Goal: Information Seeking & Learning: Learn about a topic

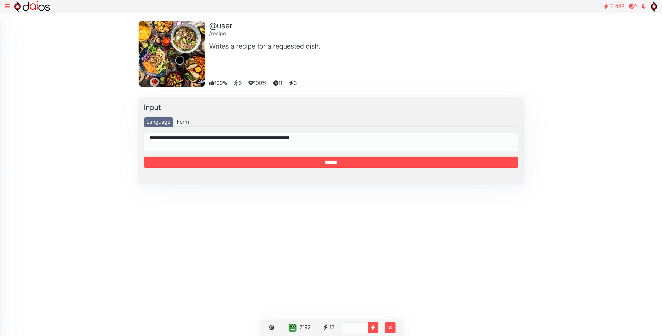
click at [7, 6] on icon at bounding box center [7, 6] width 5 height 5
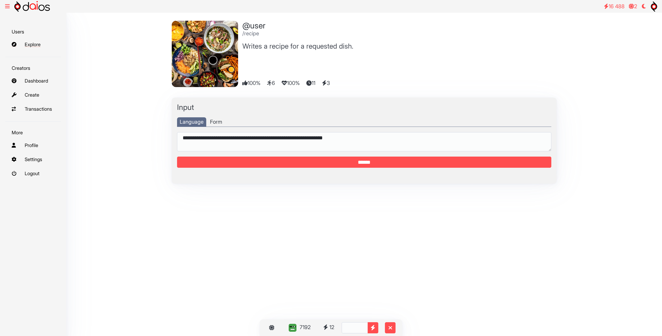
click at [32, 46] on link "Explore" at bounding box center [33, 44] width 56 height 11
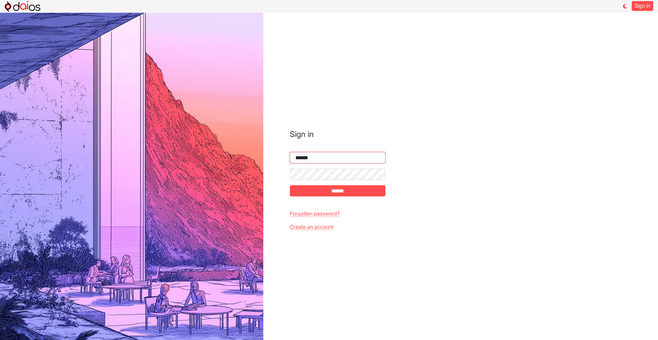
type input "*****"
click at [341, 194] on input "******" at bounding box center [338, 190] width 96 height 11
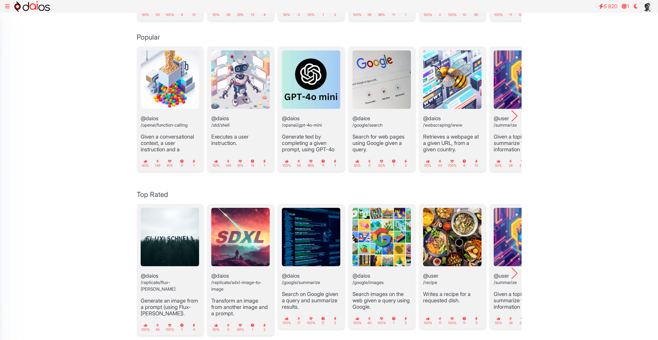
scroll to position [201, 0]
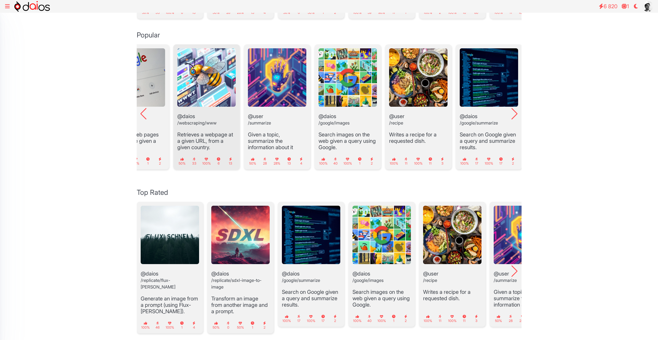
click at [180, 108] on header "@daios /webscraping/www" at bounding box center [206, 89] width 58 height 83
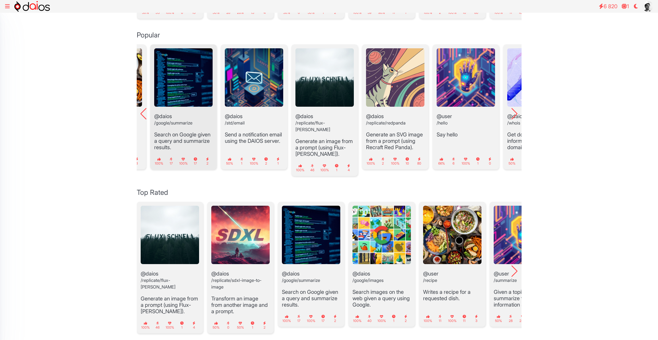
click at [176, 112] on header "@daios /google/summarize" at bounding box center [183, 89] width 58 height 83
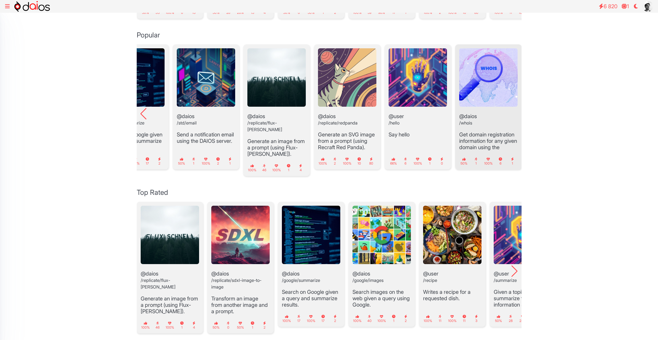
click at [491, 138] on p "Get domain registration information for any given domain using the WHOIS protoc…" at bounding box center [488, 143] width 58 height 25
click at [169, 243] on img "1 / 16" at bounding box center [170, 235] width 58 height 58
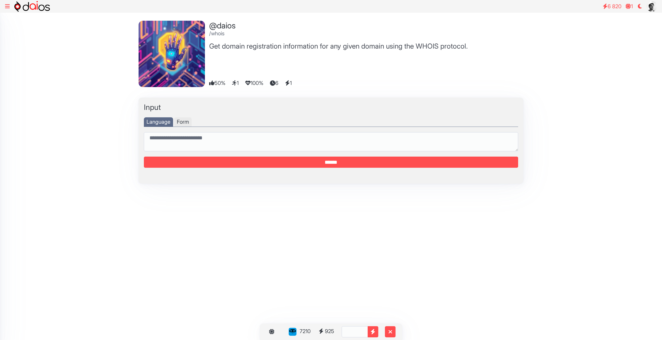
click at [185, 124] on div "Form" at bounding box center [183, 121] width 18 height 9
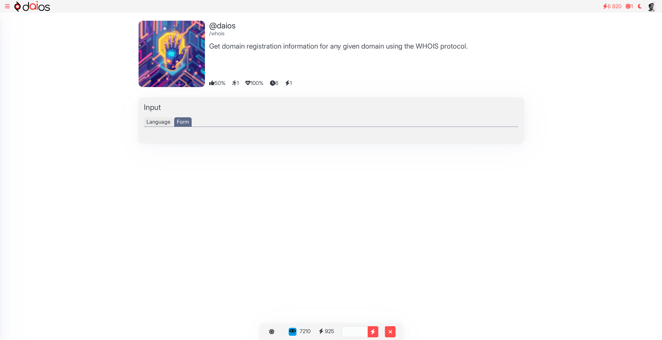
click at [160, 122] on div "Language" at bounding box center [158, 121] width 29 height 9
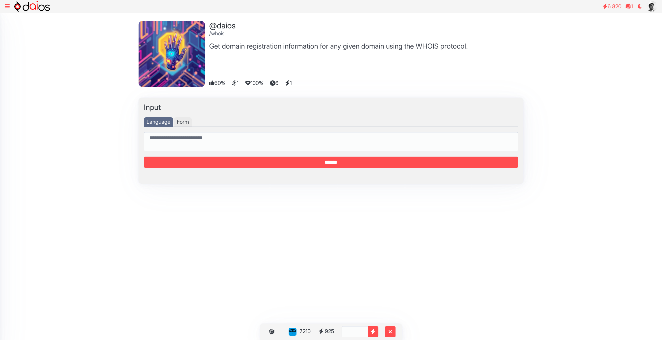
click at [182, 121] on div "Form" at bounding box center [183, 121] width 18 height 9
click at [182, 123] on div "Form" at bounding box center [183, 121] width 18 height 9
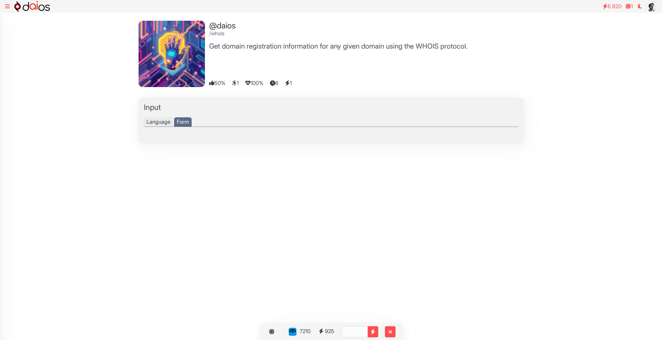
click at [164, 122] on div "Language" at bounding box center [158, 121] width 29 height 9
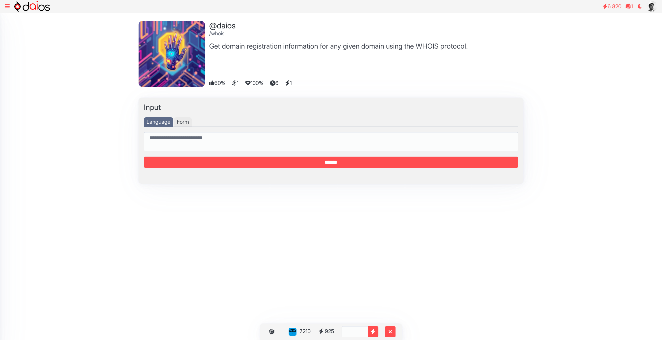
click at [180, 120] on div "Form" at bounding box center [183, 121] width 18 height 9
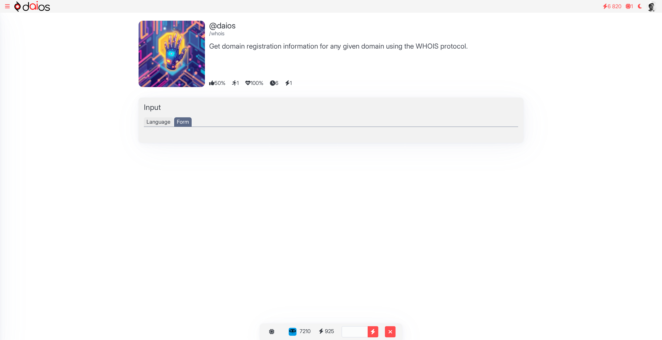
click at [164, 124] on div "Language" at bounding box center [158, 121] width 29 height 9
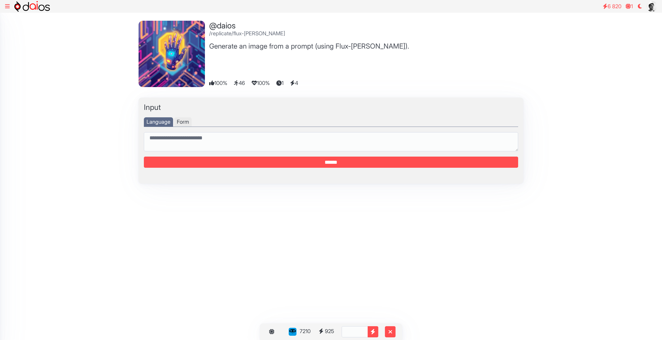
click at [182, 121] on div "Form" at bounding box center [183, 121] width 18 height 9
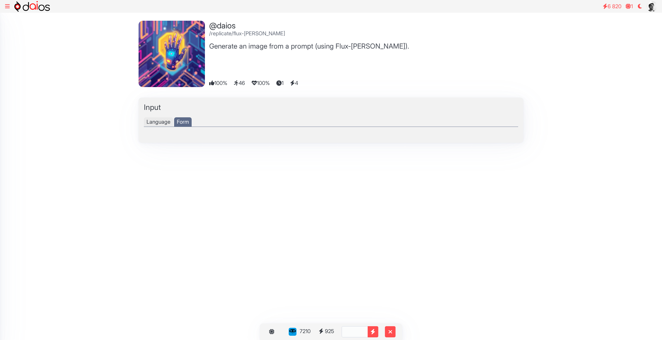
click at [151, 122] on div "Language" at bounding box center [158, 121] width 29 height 9
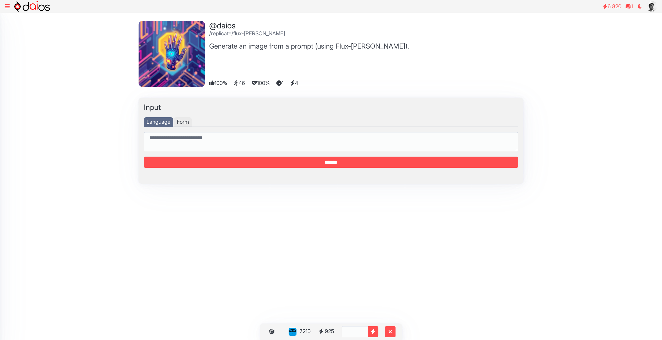
click at [185, 121] on div "Form" at bounding box center [183, 121] width 18 height 9
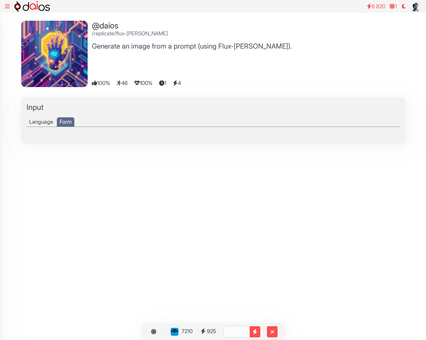
click at [333, 164] on html "6 820 1 Users Explore Creators" at bounding box center [213, 82] width 426 height 164
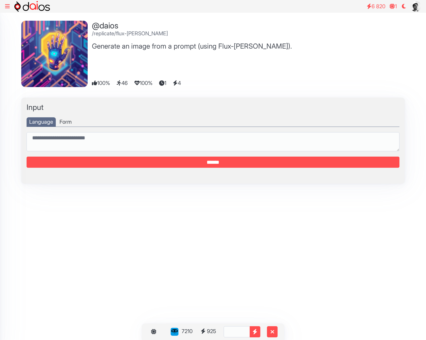
click at [6, 6] on icon at bounding box center [7, 6] width 5 height 5
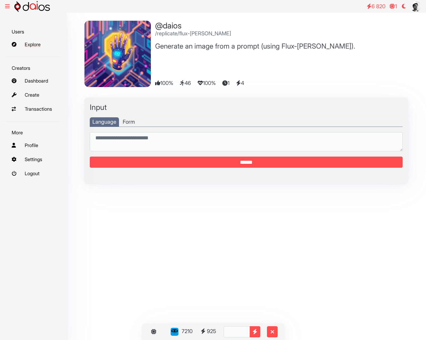
click at [29, 46] on link "Explore" at bounding box center [33, 44] width 56 height 11
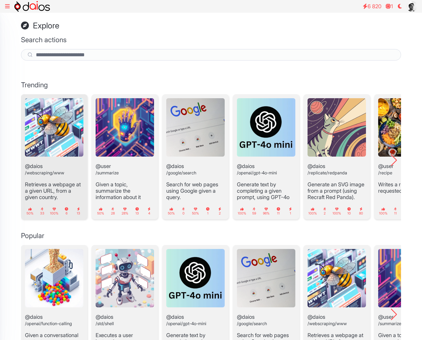
click at [59, 128] on img "1 / 11" at bounding box center [54, 127] width 58 height 58
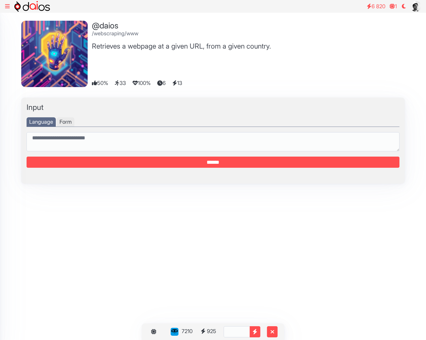
click at [63, 121] on div "Form" at bounding box center [66, 121] width 18 height 9
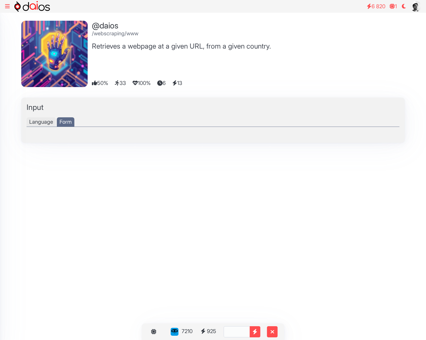
click at [48, 123] on div "Language" at bounding box center [41, 121] width 29 height 9
